Goal: Check status: Check status

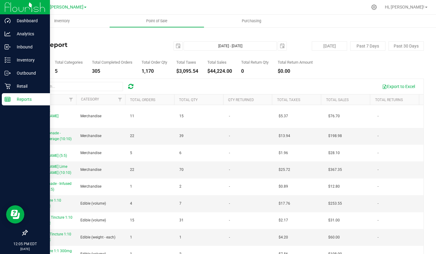
click at [13, 98] on p "Reports" at bounding box center [29, 99] width 37 height 7
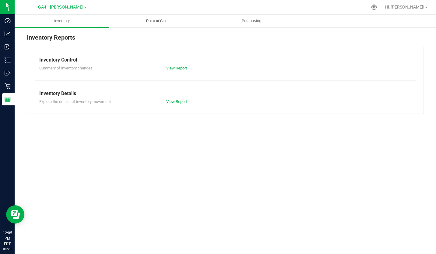
click at [158, 20] on span "Point of Sale" at bounding box center [157, 20] width 38 height 5
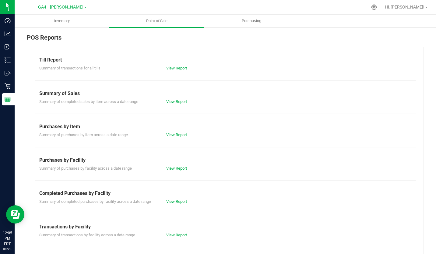
click at [178, 68] on link "View Report" at bounding box center [176, 68] width 21 height 5
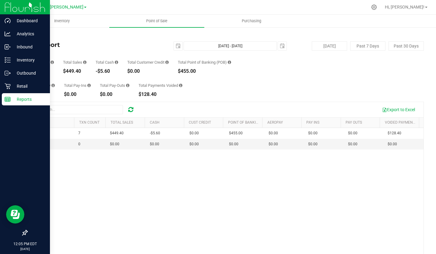
click at [12, 99] on p "Reports" at bounding box center [29, 99] width 37 height 7
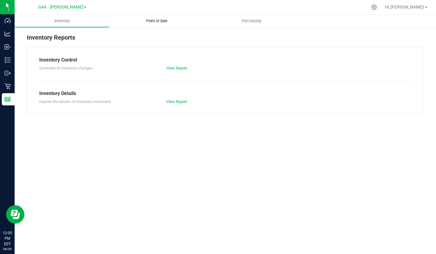
click at [155, 22] on span "Point of Sale" at bounding box center [157, 20] width 38 height 5
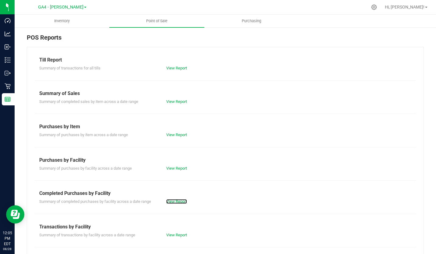
click at [167, 199] on link "View Report" at bounding box center [176, 201] width 21 height 5
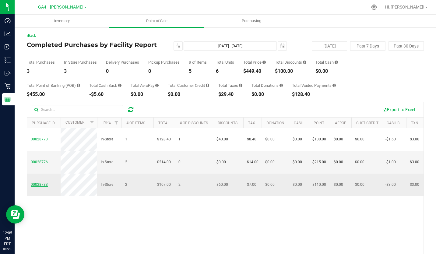
click at [44, 186] on span "00028783" at bounding box center [39, 184] width 17 height 4
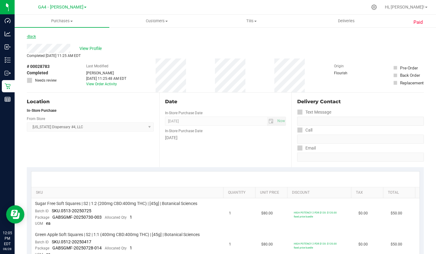
click at [34, 38] on link "Back" at bounding box center [31, 36] width 9 height 4
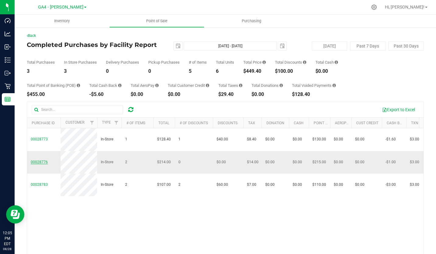
click at [41, 160] on span "00028776" at bounding box center [39, 162] width 17 height 4
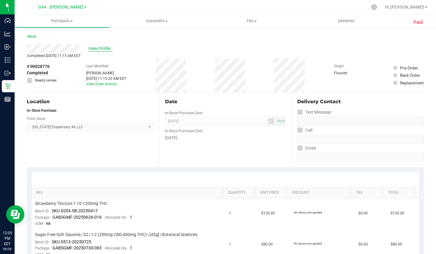
click at [102, 48] on span "View Profile" at bounding box center [100, 48] width 24 height 6
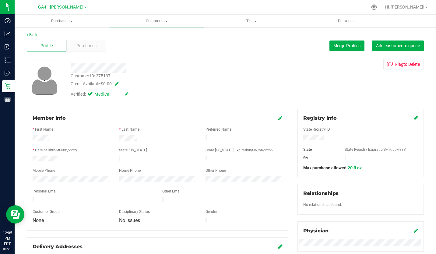
scroll to position [1, 0]
click at [33, 34] on link "Back" at bounding box center [32, 35] width 10 height 4
